Goal: Information Seeking & Learning: Learn about a topic

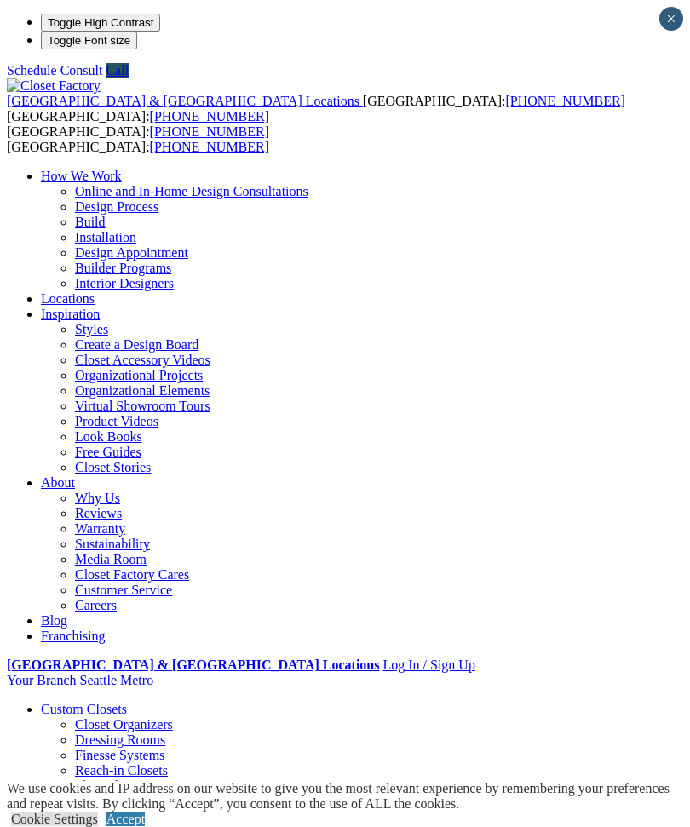
click at [96, 812] on link "Cookie Settings" at bounding box center [54, 819] width 87 height 14
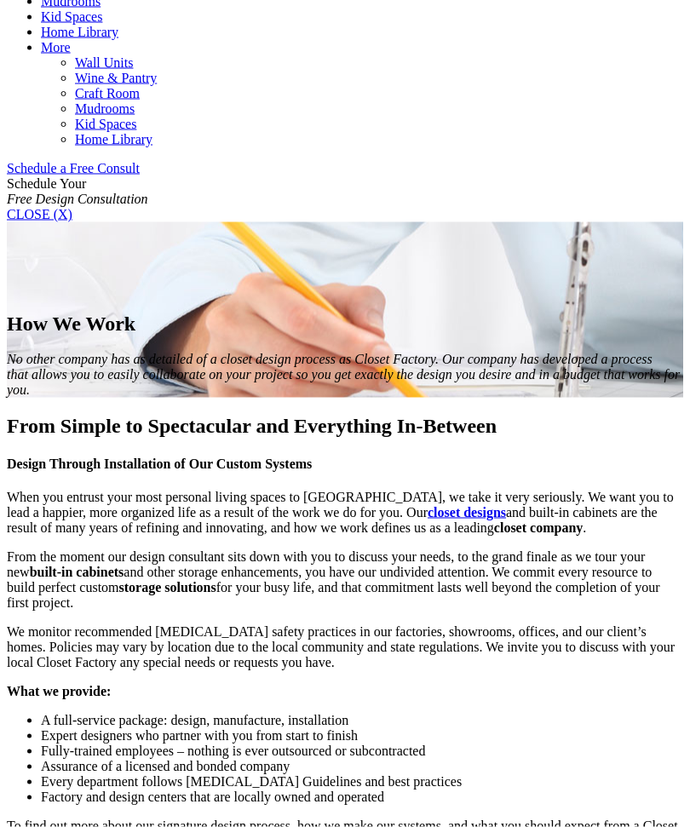
scroll to position [1006, 0]
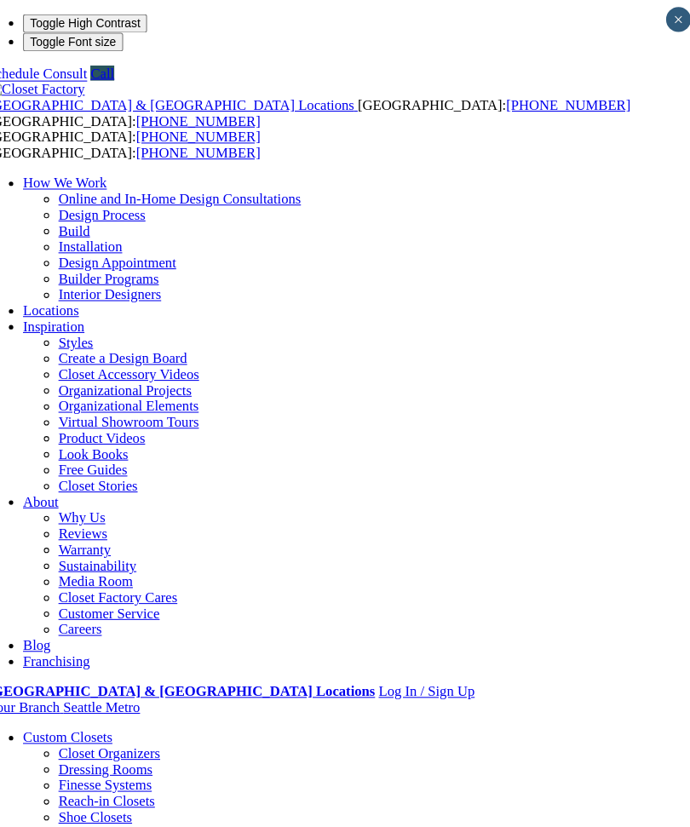
click at [0, 0] on div at bounding box center [0, 0] width 0 height 0
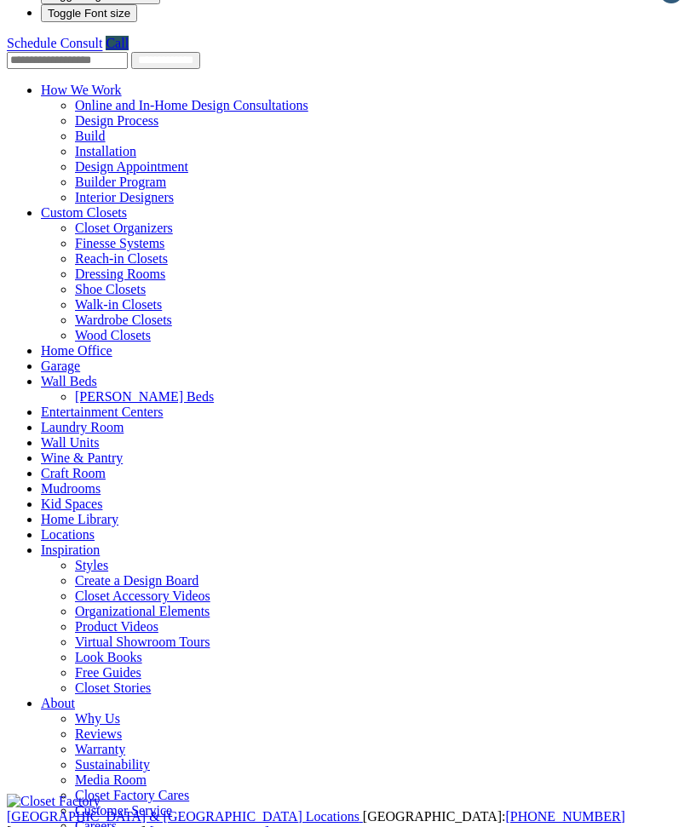
scroll to position [30, 0]
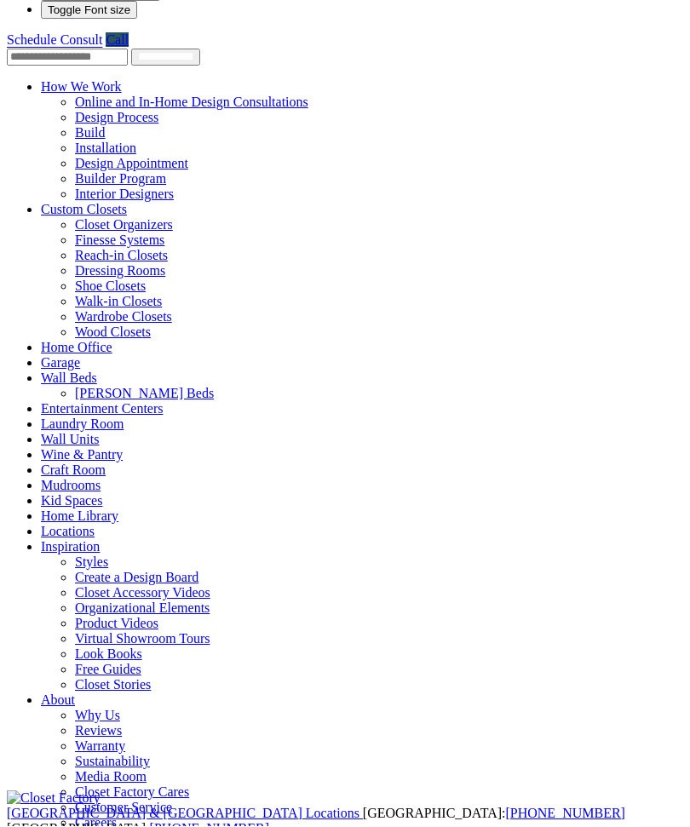
click at [41, 20] on button "Toggle Font size" at bounding box center [89, 11] width 96 height 18
click at [130, 16] on span "button" at bounding box center [130, 9] width 0 height 13
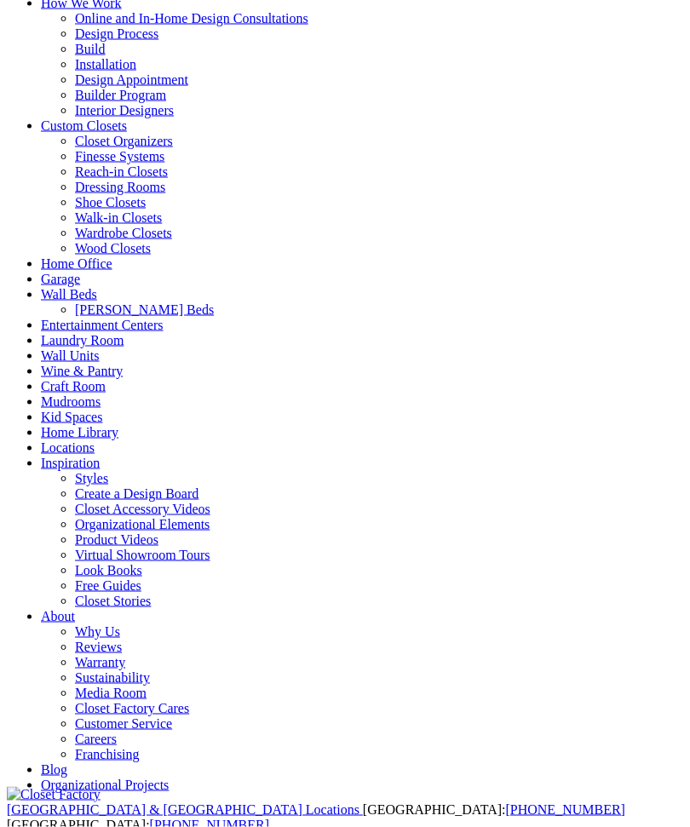
scroll to position [0, 0]
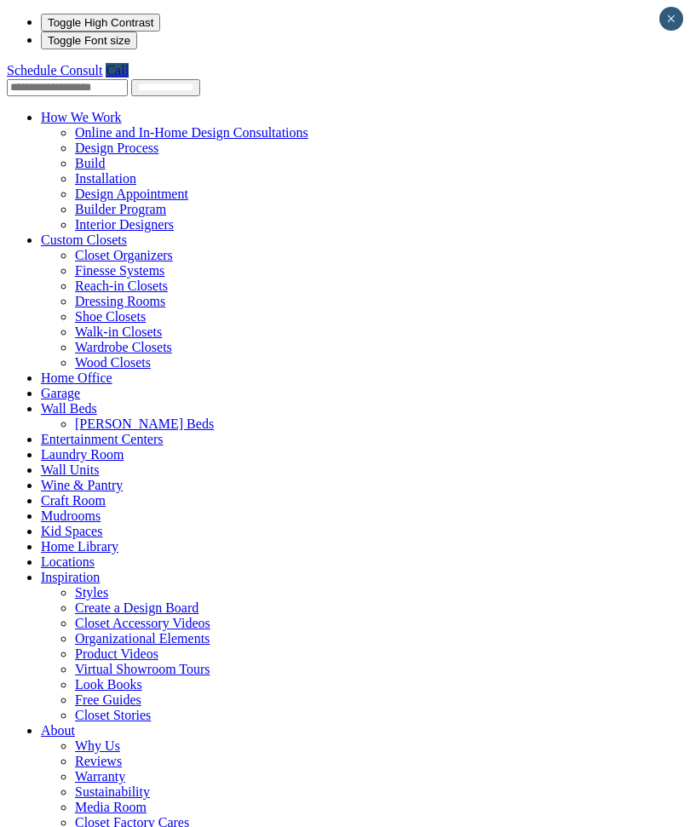
click at [74, 570] on link "Inspiration" at bounding box center [70, 577] width 59 height 14
click at [57, 570] on link "Inspiration" at bounding box center [70, 577] width 59 height 14
click at [100, 570] on span at bounding box center [100, 577] width 0 height 14
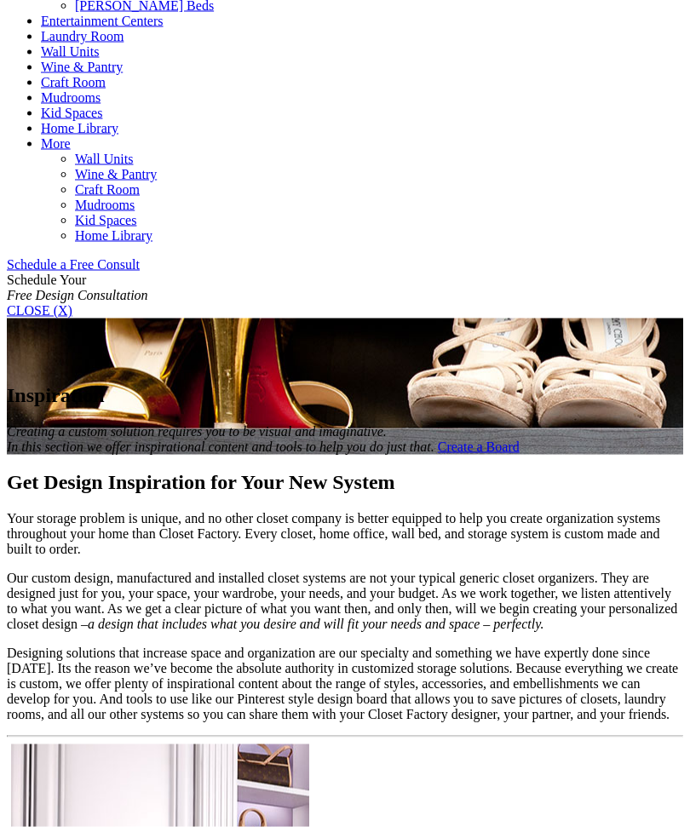
scroll to position [888, 0]
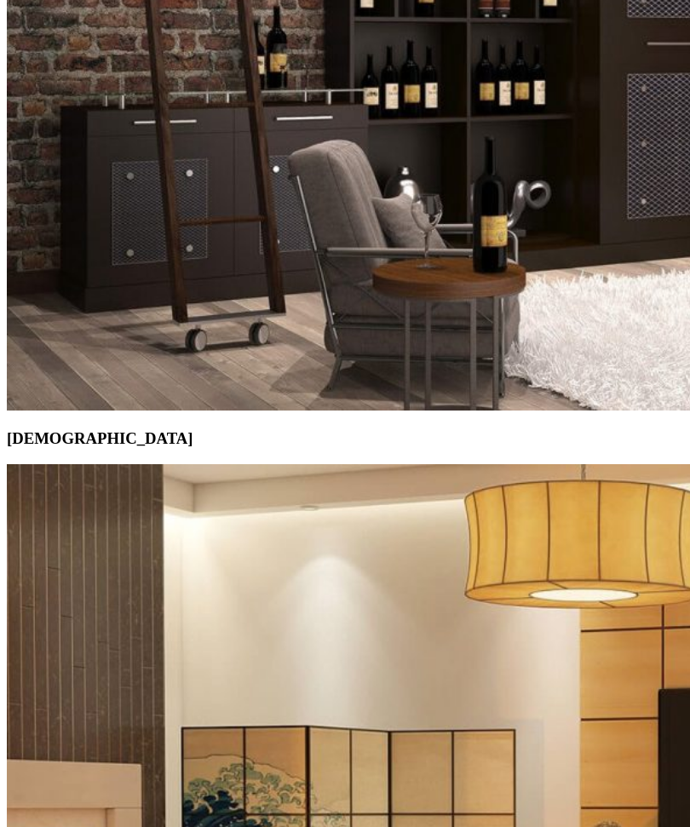
scroll to position [7896, 0]
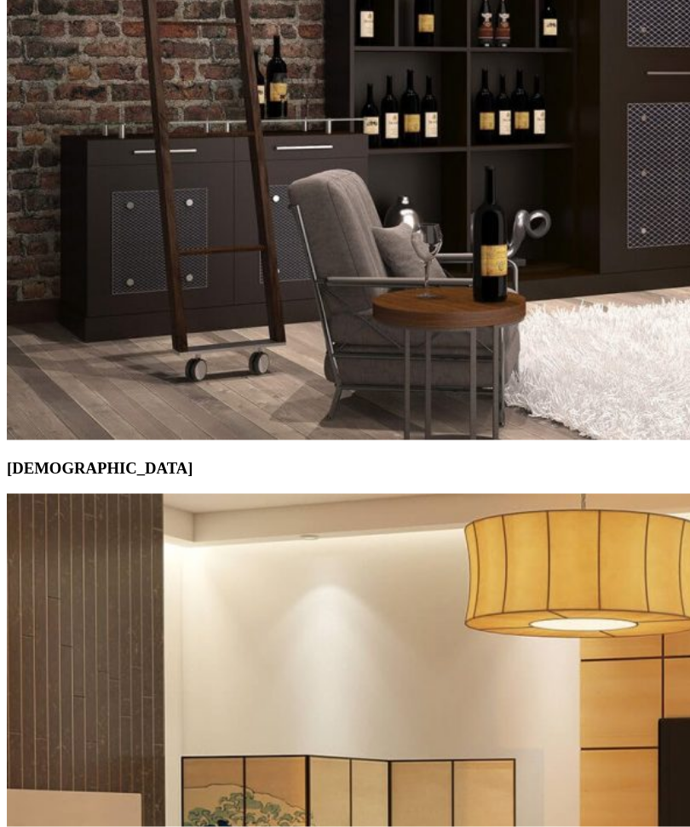
click at [0, 0] on span at bounding box center [0, 0] width 0 height 0
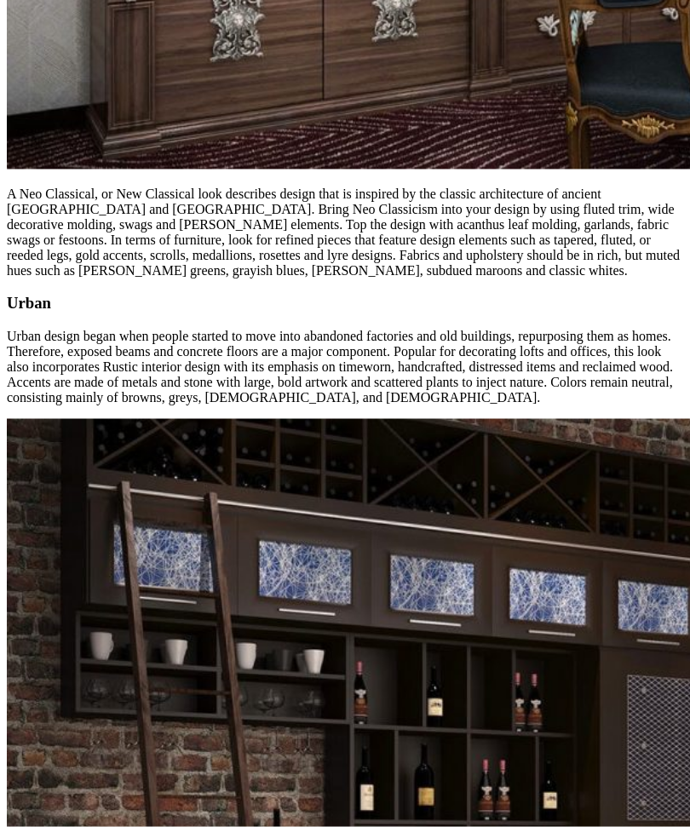
scroll to position [7897, 0]
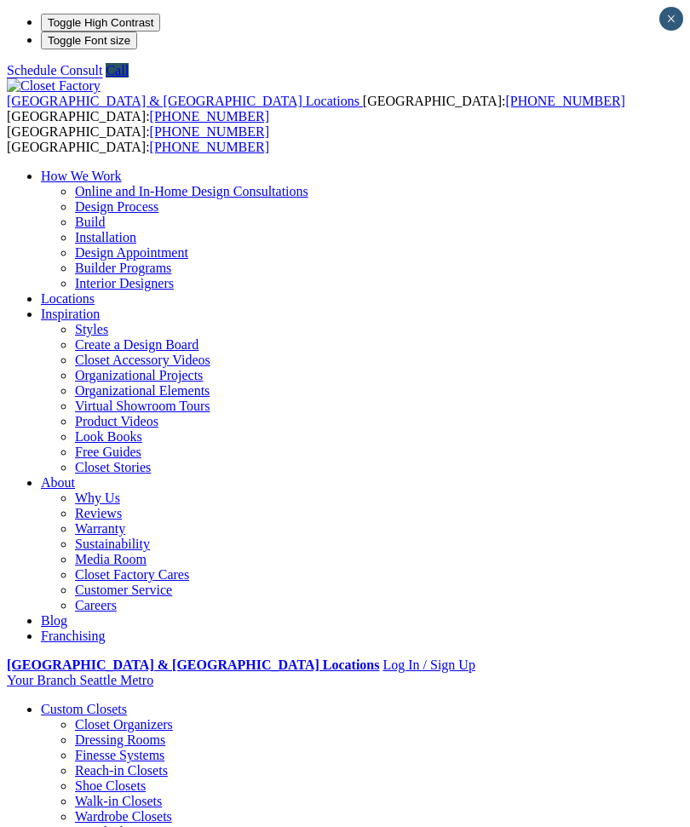
click at [55, 78] on div "[GEOGRAPHIC_DATA] & [GEOGRAPHIC_DATA] Locations [GEOGRAPHIC_DATA]: [PHONE_NUMBE…" at bounding box center [345, 101] width 676 height 46
click at [0, 0] on span at bounding box center [0, 0] width 0 height 0
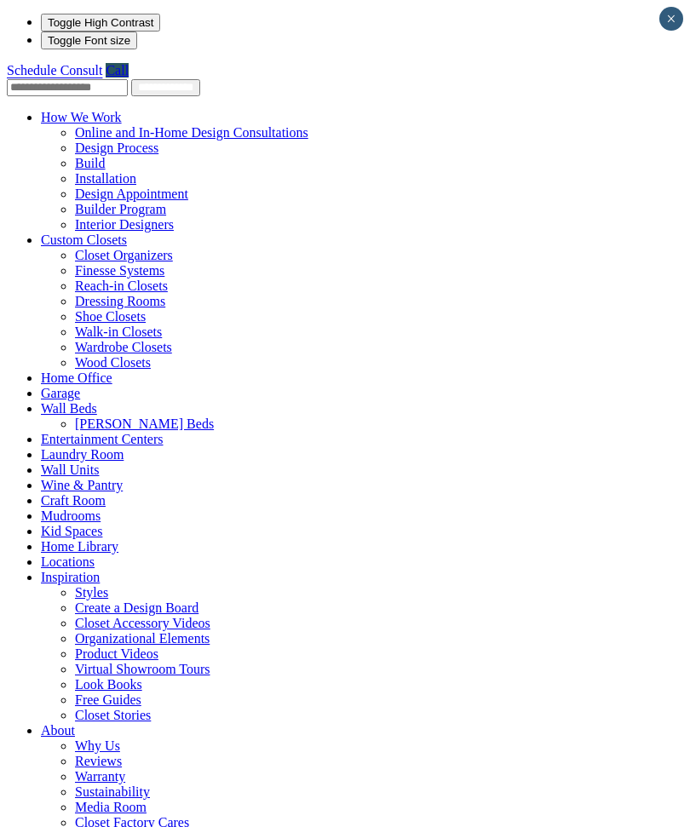
click at [127, 233] on span at bounding box center [127, 240] width 0 height 14
click at [78, 334] on link "Walk-in Closets" at bounding box center [118, 332] width 87 height 14
click at [172, 354] on link "Wardrobe Closets" at bounding box center [123, 347] width 97 height 14
click at [75, 370] on link "Wood Closets" at bounding box center [113, 362] width 76 height 14
click at [75, 294] on link "Dressing Rooms" at bounding box center [120, 301] width 90 height 14
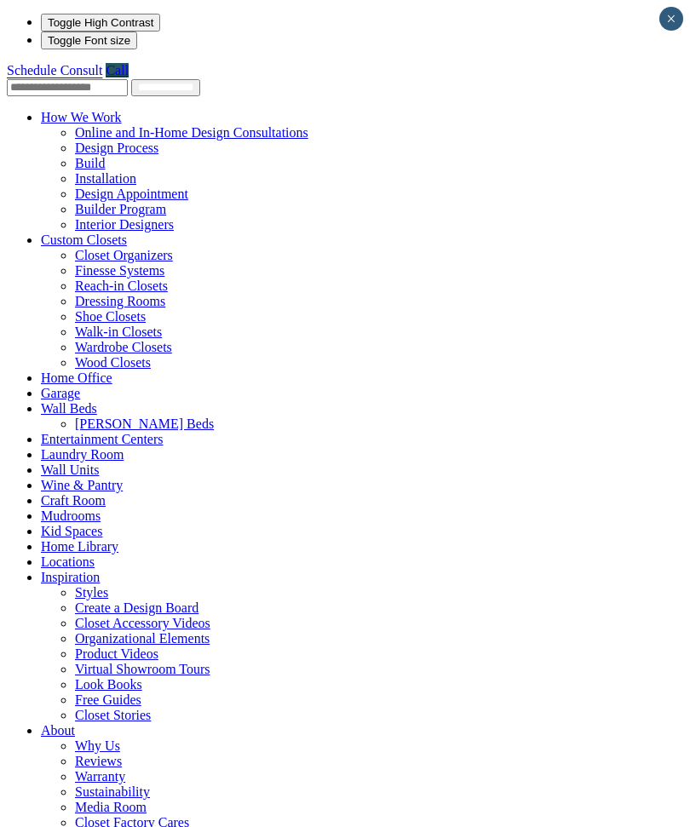
click at [89, 248] on link "Closet Organizers" at bounding box center [124, 255] width 98 height 14
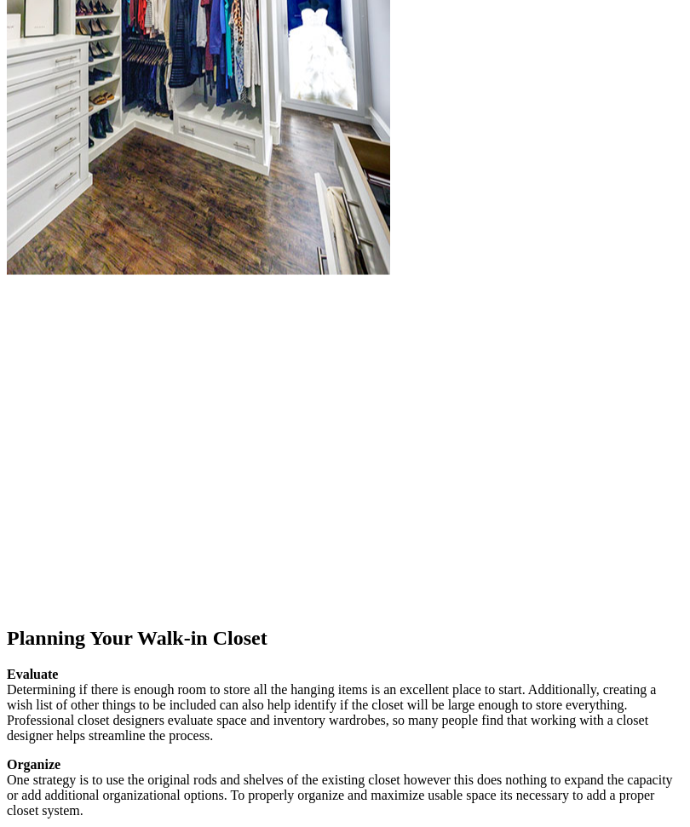
scroll to position [2253, 0]
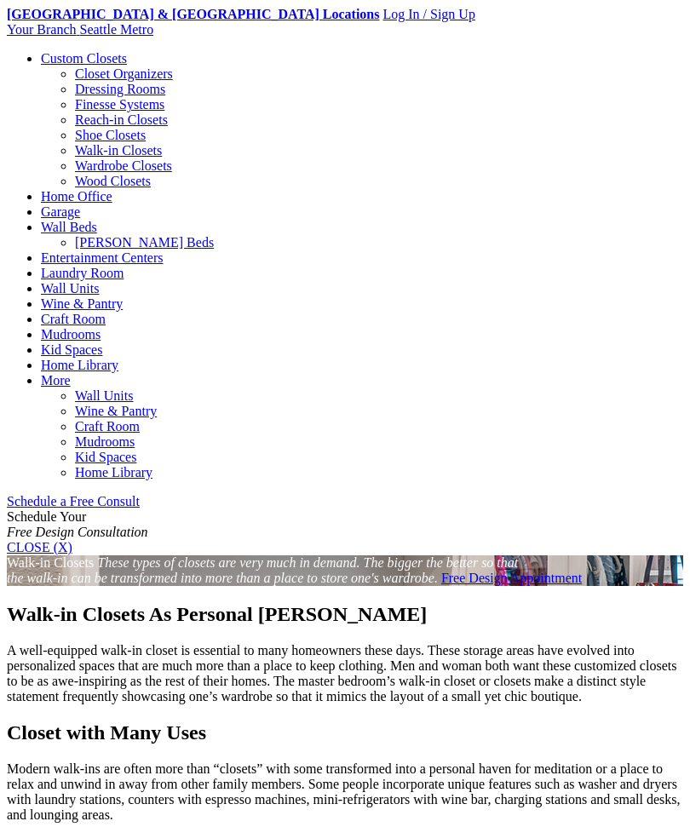
scroll to position [640, 0]
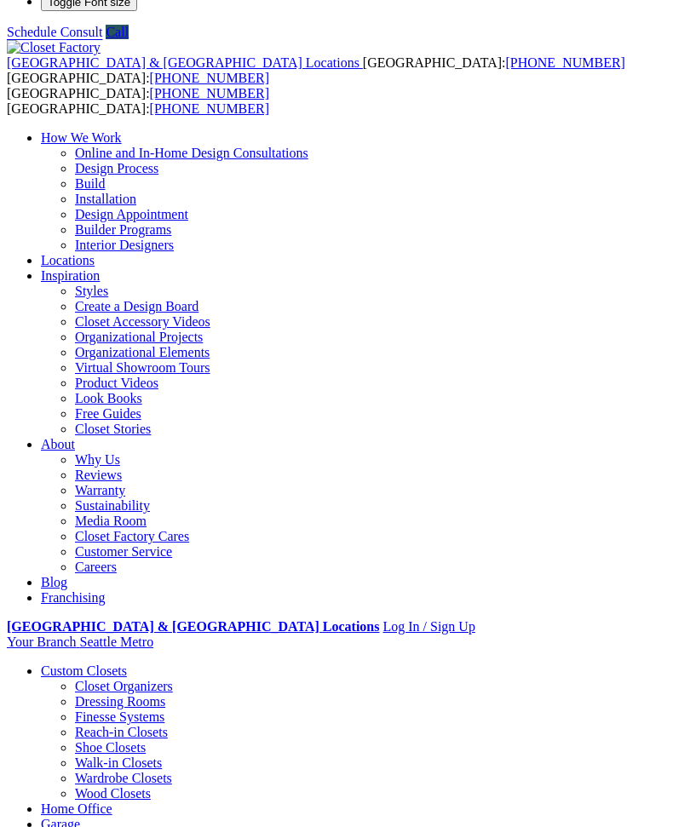
scroll to position [42, 0]
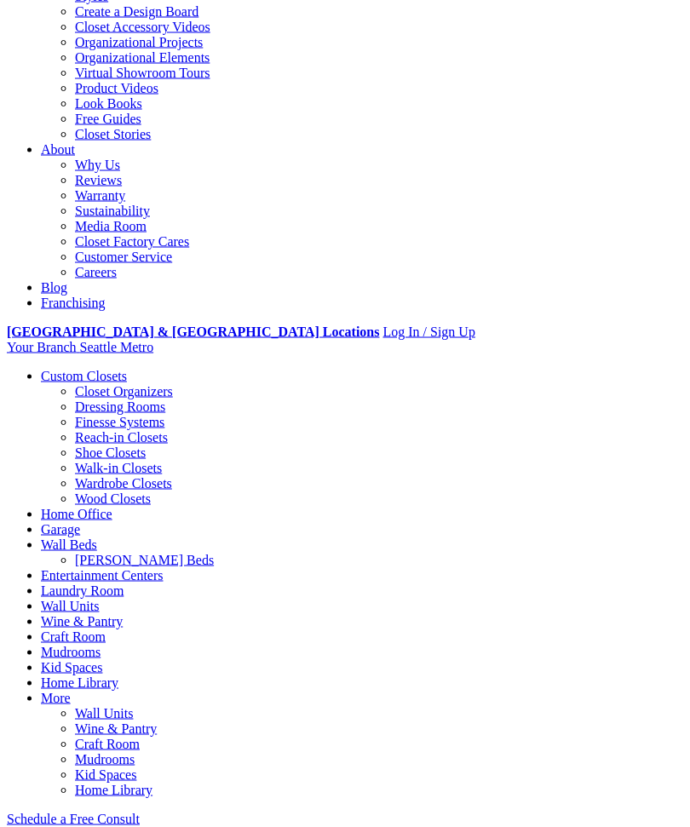
scroll to position [289, 0]
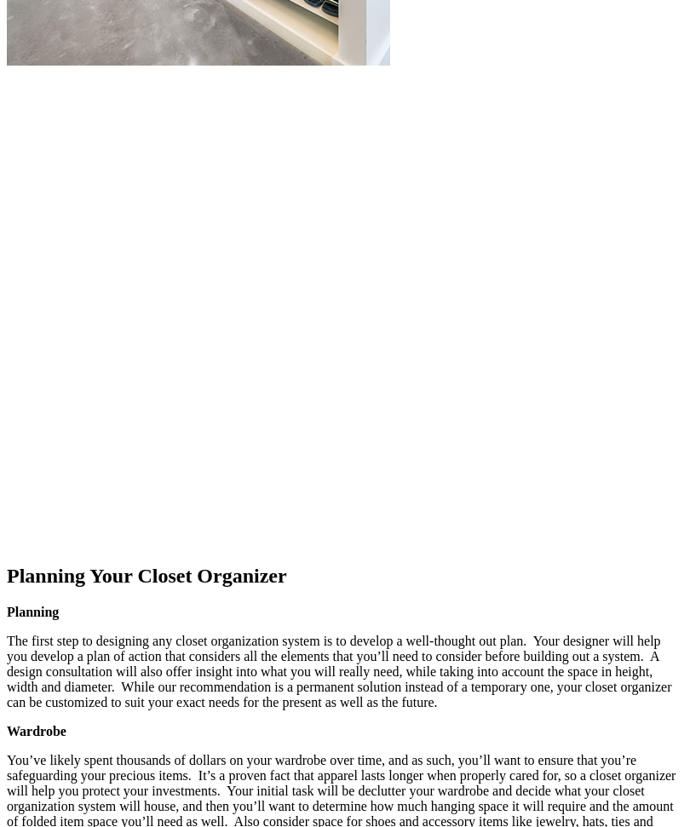
scroll to position [2272, 0]
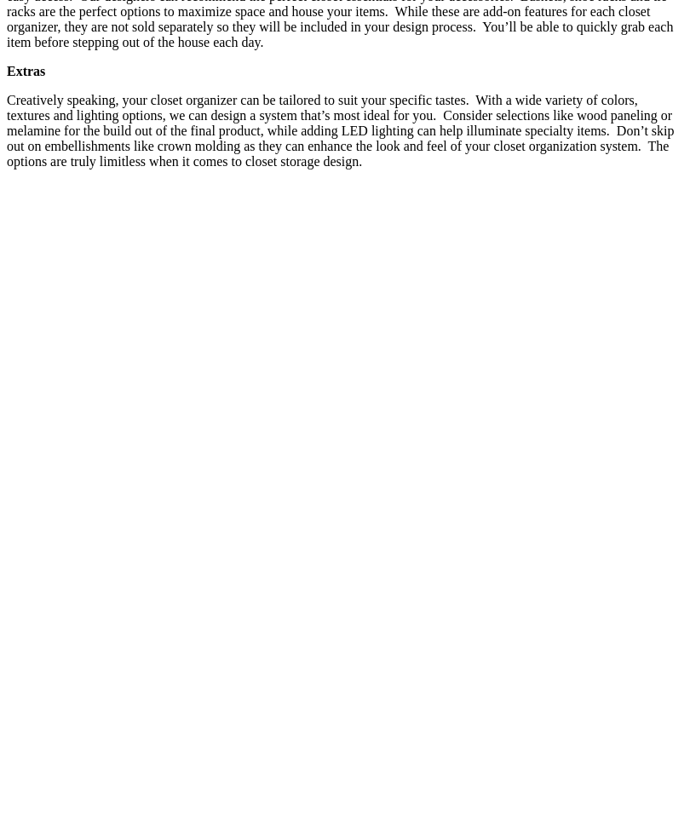
scroll to position [3321, 0]
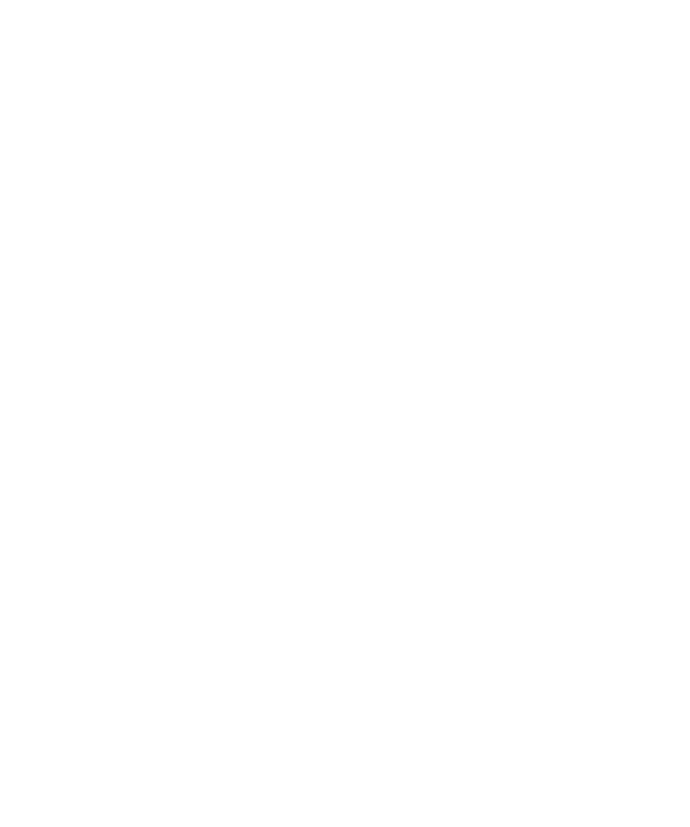
scroll to position [3719, 0]
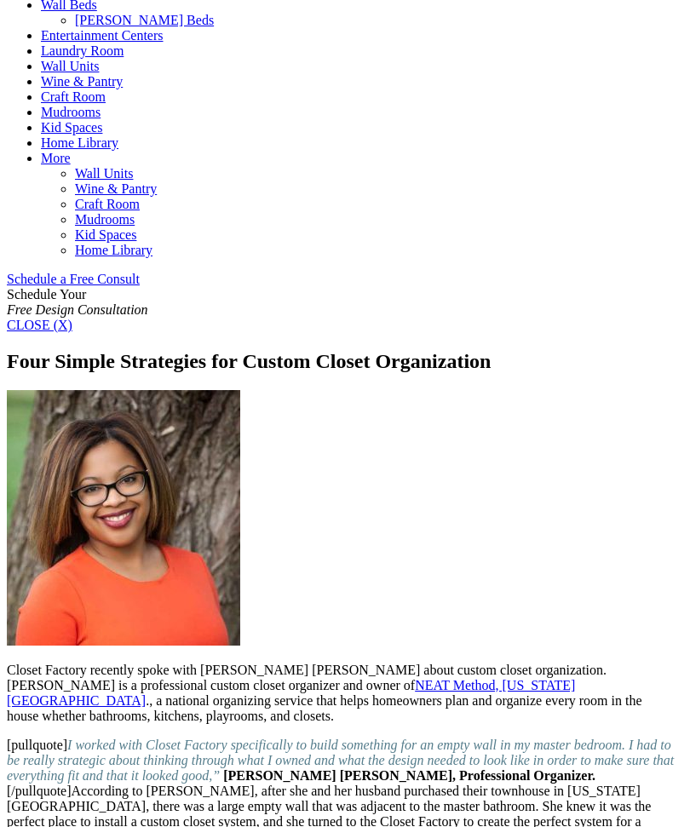
scroll to position [838, 0]
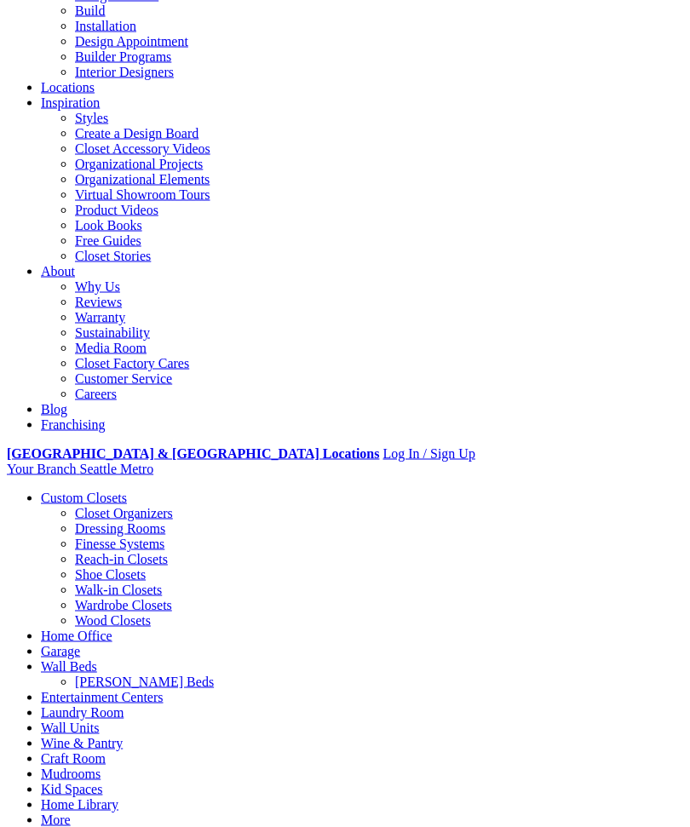
scroll to position [139, 0]
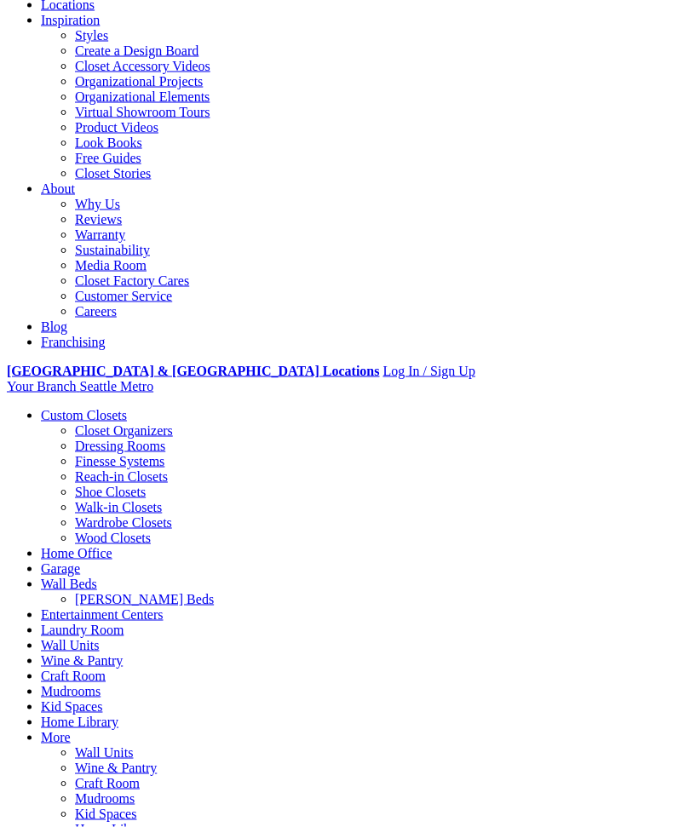
scroll to position [295, 0]
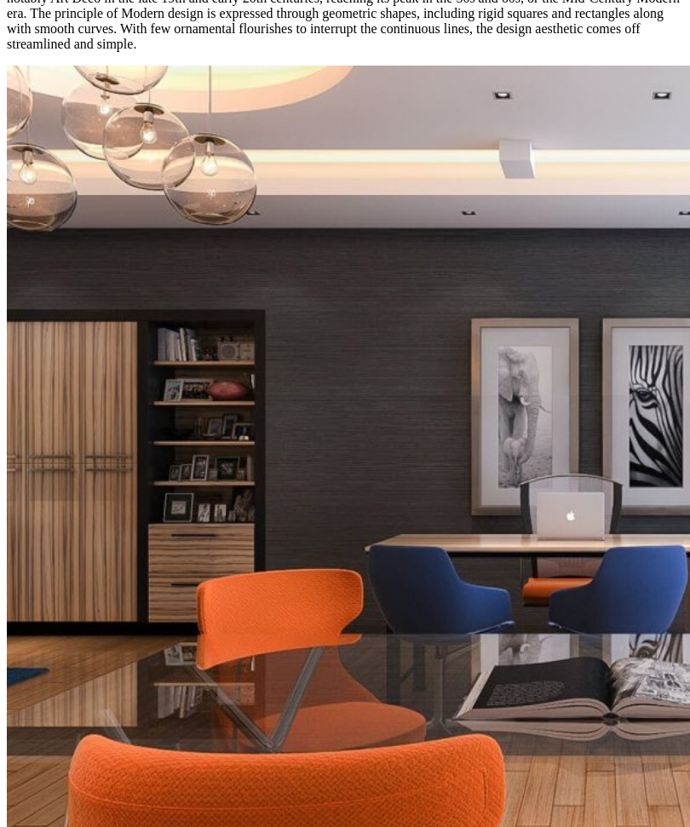
scroll to position [2734, 0]
